Goal: Task Accomplishment & Management: Use online tool/utility

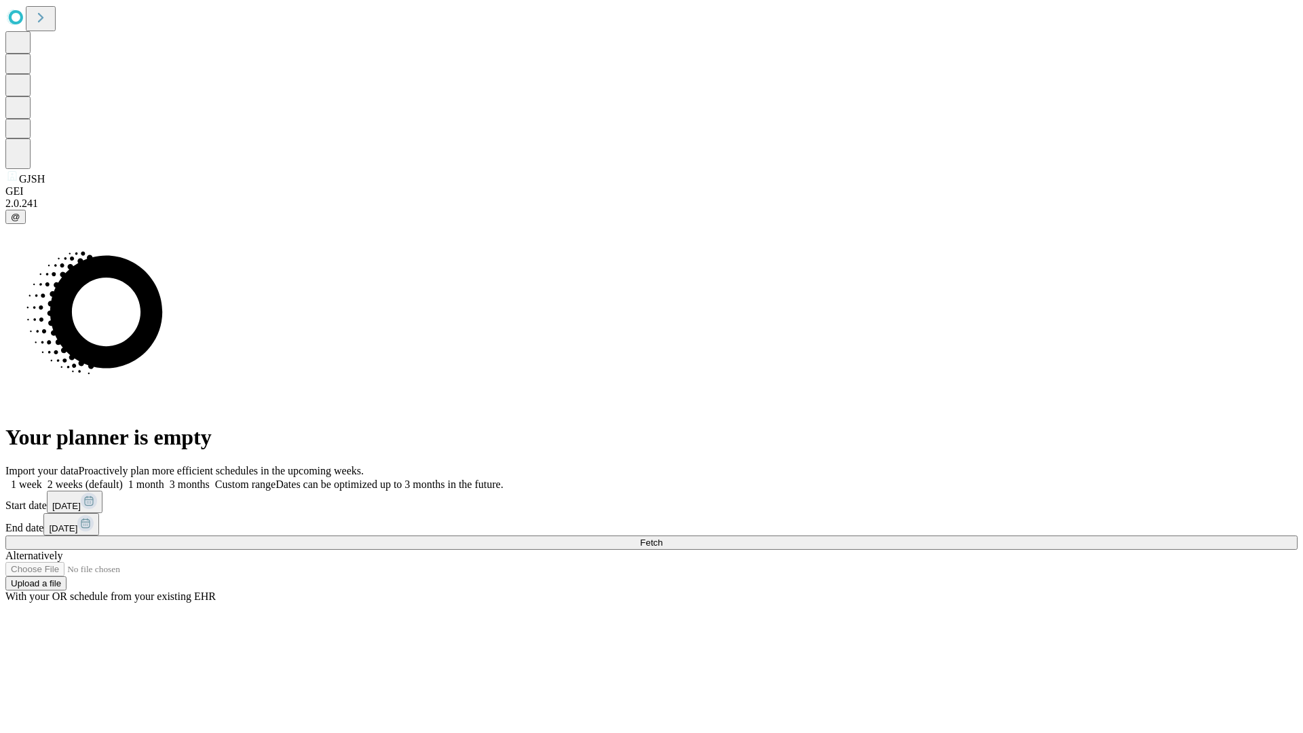
click at [663, 538] on span "Fetch" at bounding box center [651, 543] width 22 height 10
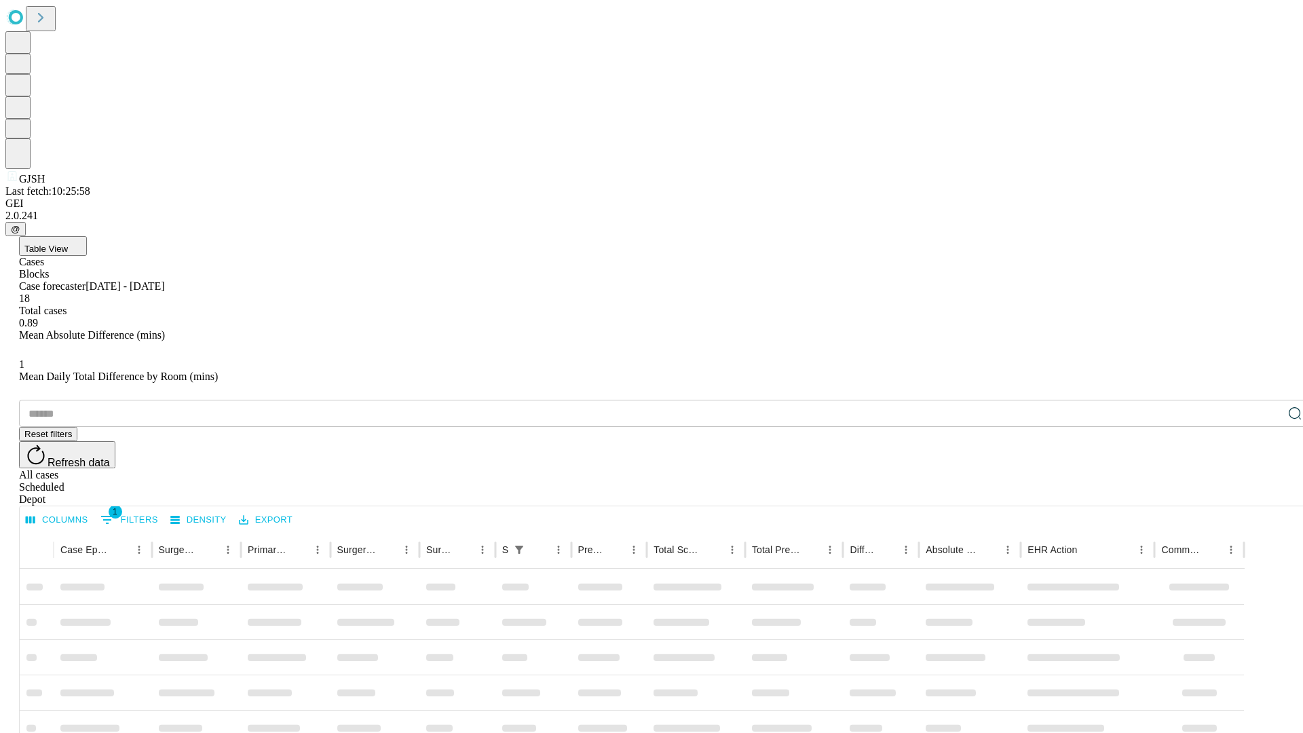
click at [1268, 494] on div "Depot" at bounding box center [665, 500] width 1293 height 12
